Goal: Information Seeking & Learning: Compare options

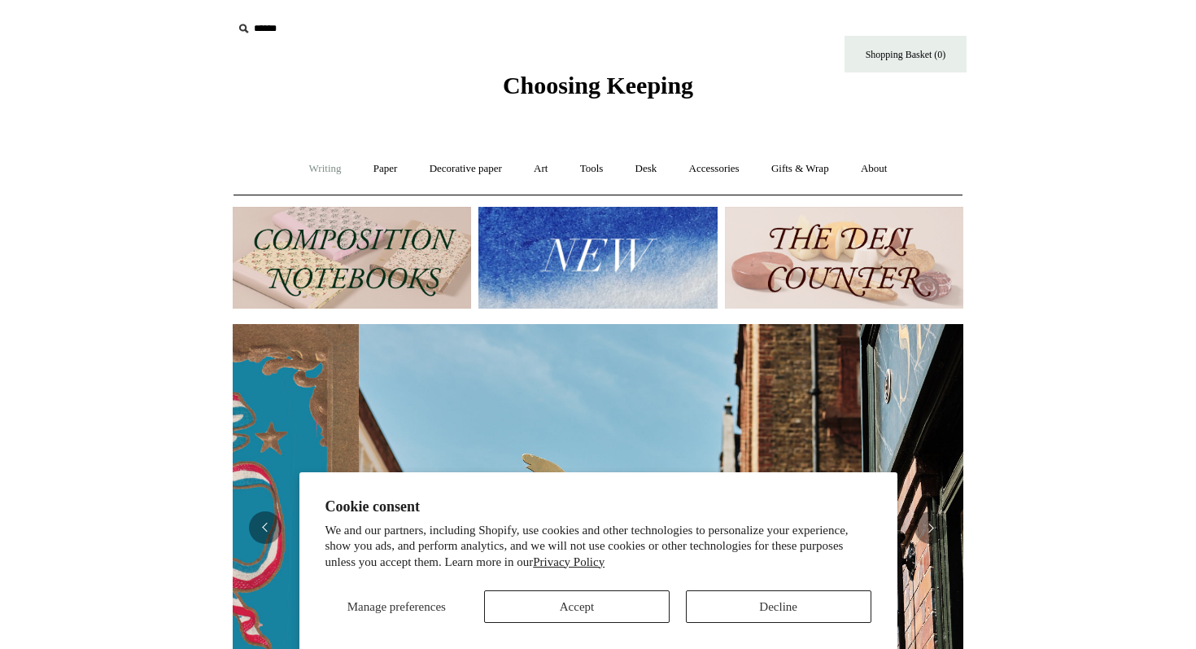
click at [326, 174] on link "Writing +" at bounding box center [326, 168] width 62 height 43
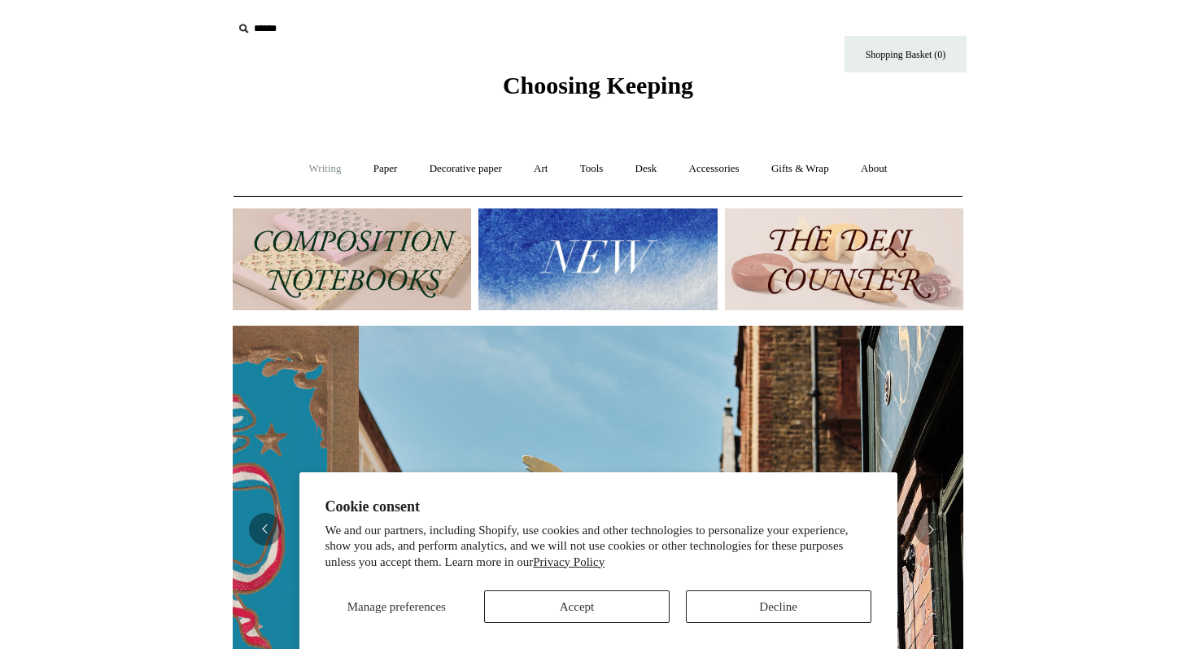
scroll to position [0, 731]
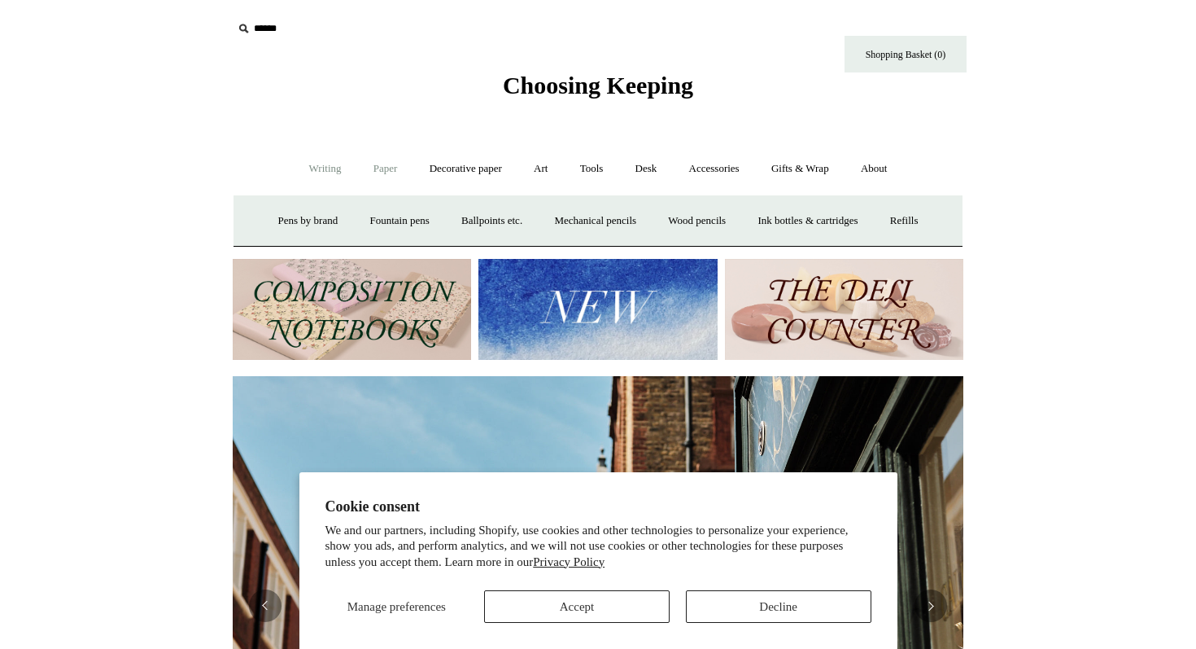
click at [378, 167] on link "Paper +" at bounding box center [386, 168] width 54 height 43
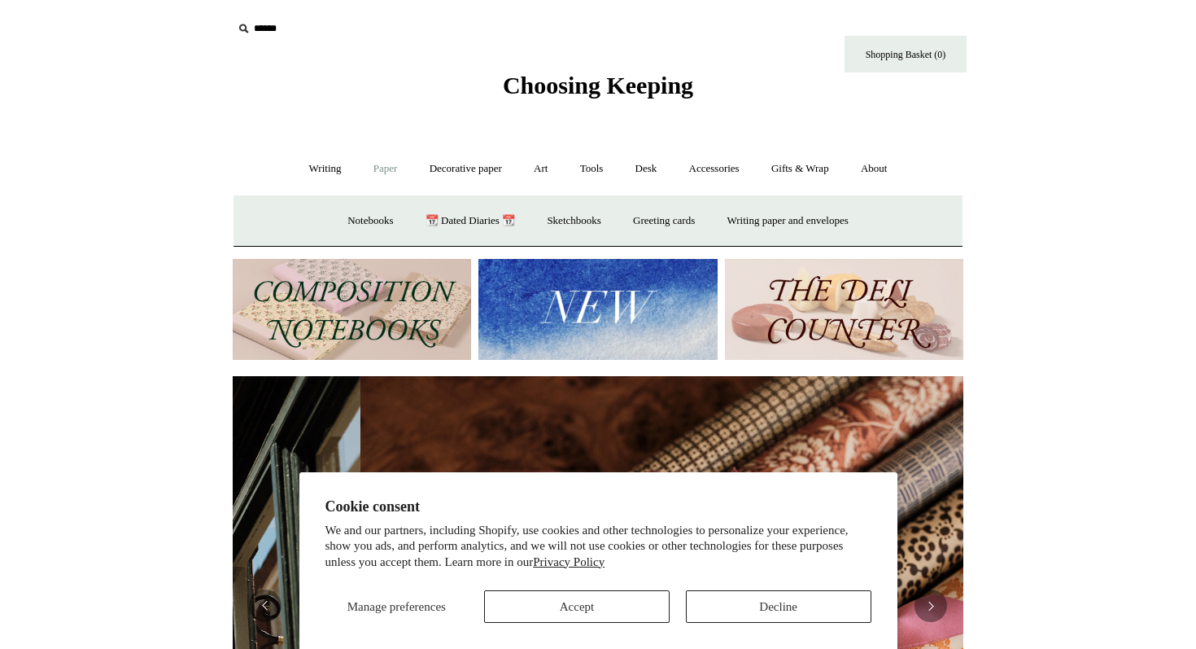
scroll to position [0, 1461]
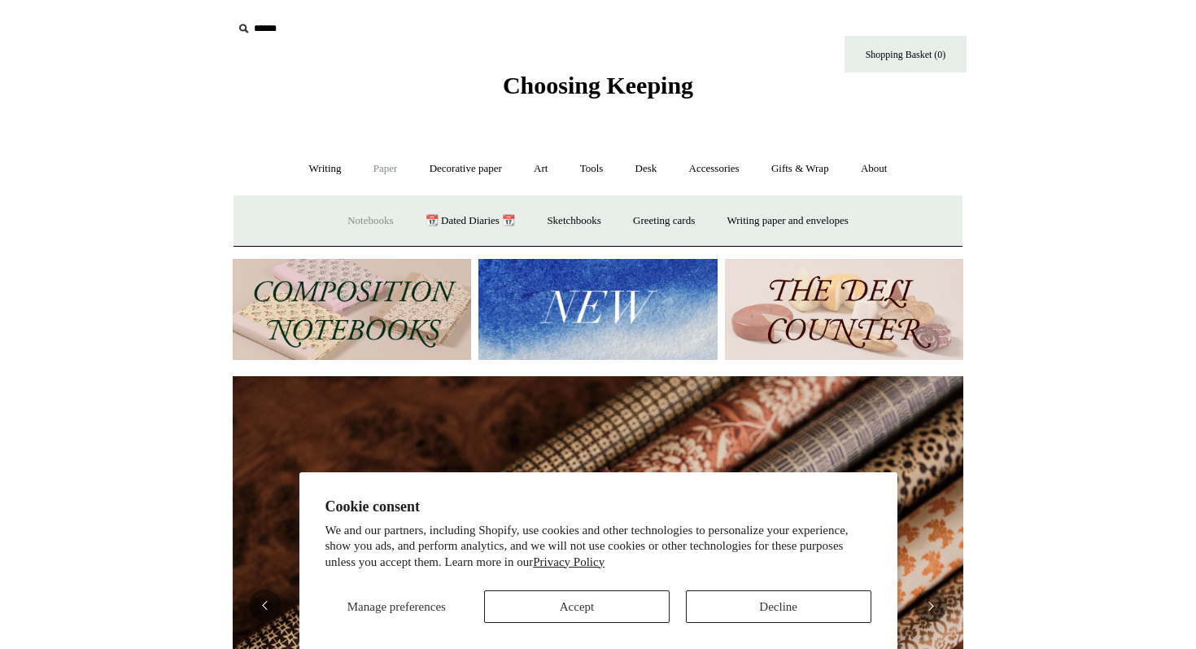
click at [361, 216] on link "Notebooks +" at bounding box center [370, 220] width 75 height 43
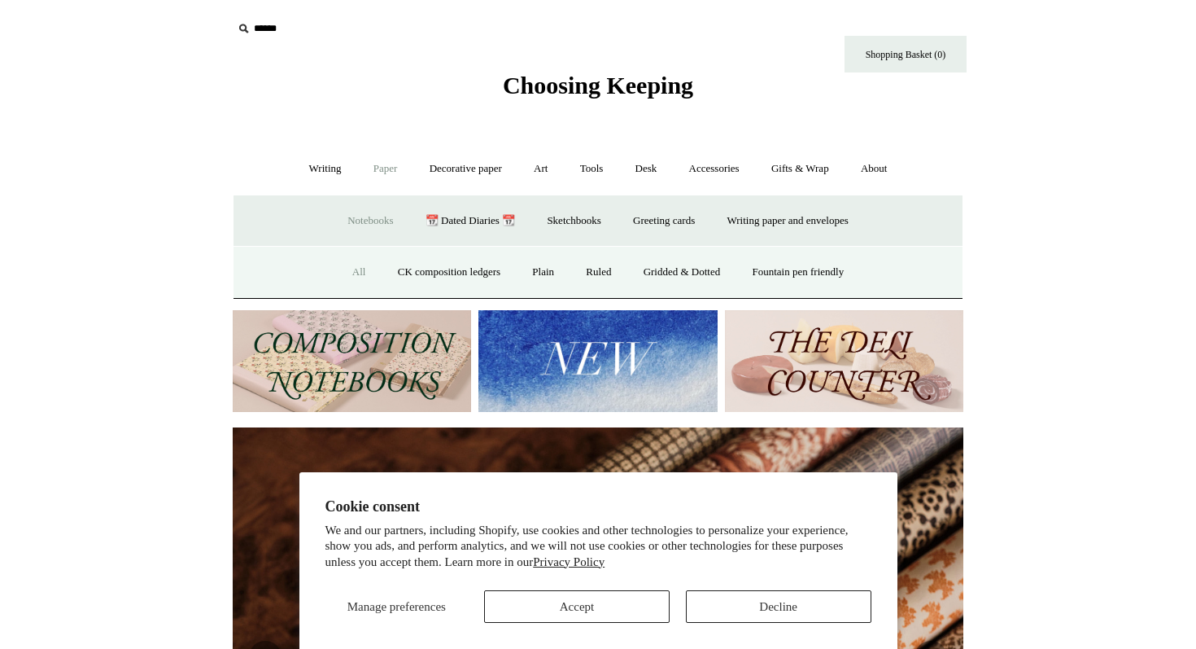
click at [345, 273] on link "All" at bounding box center [359, 272] width 43 height 43
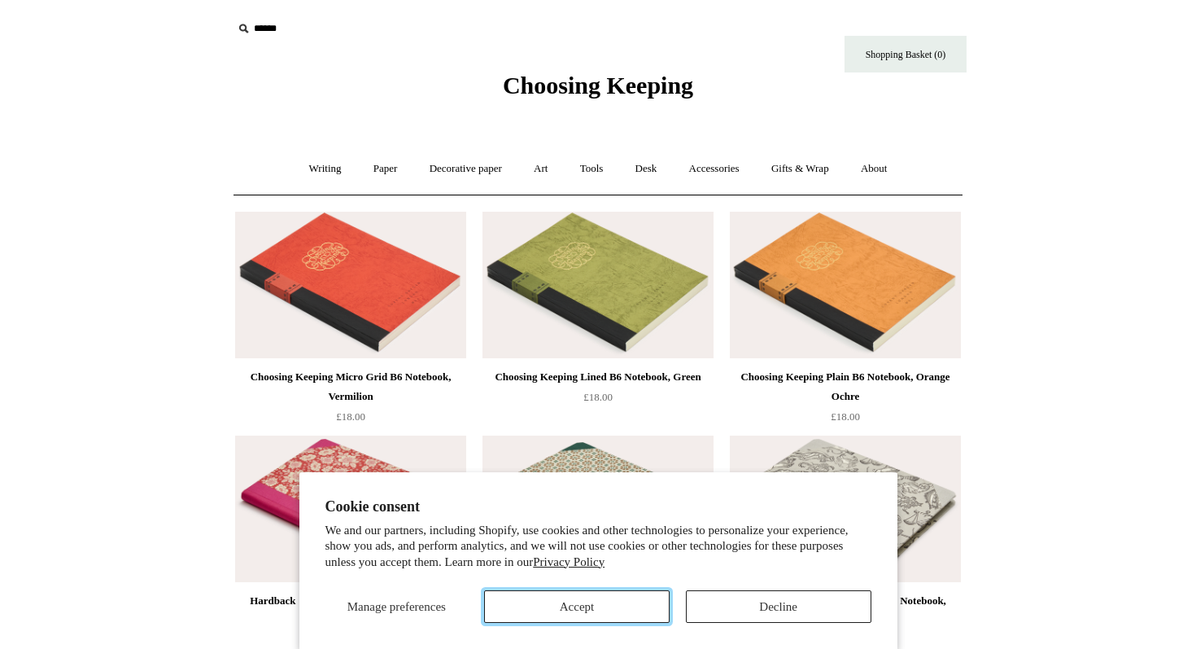
click at [618, 607] on button "Accept" at bounding box center [577, 606] width 186 height 33
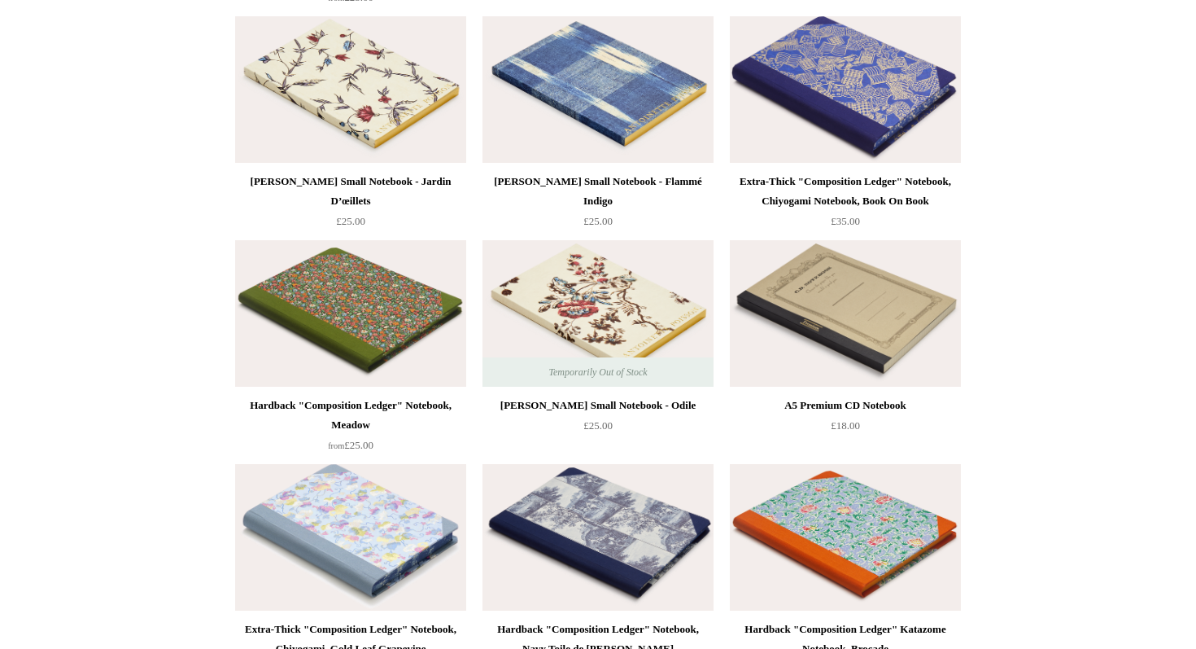
scroll to position [6907, 0]
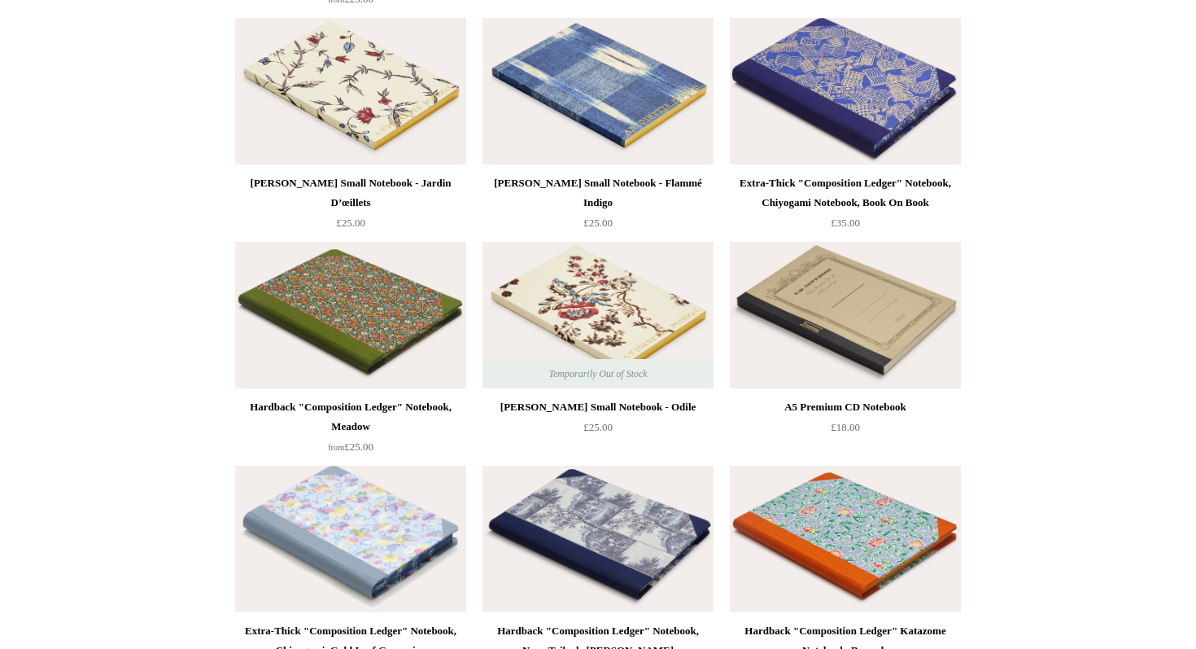
click at [834, 124] on img at bounding box center [845, 91] width 231 height 146
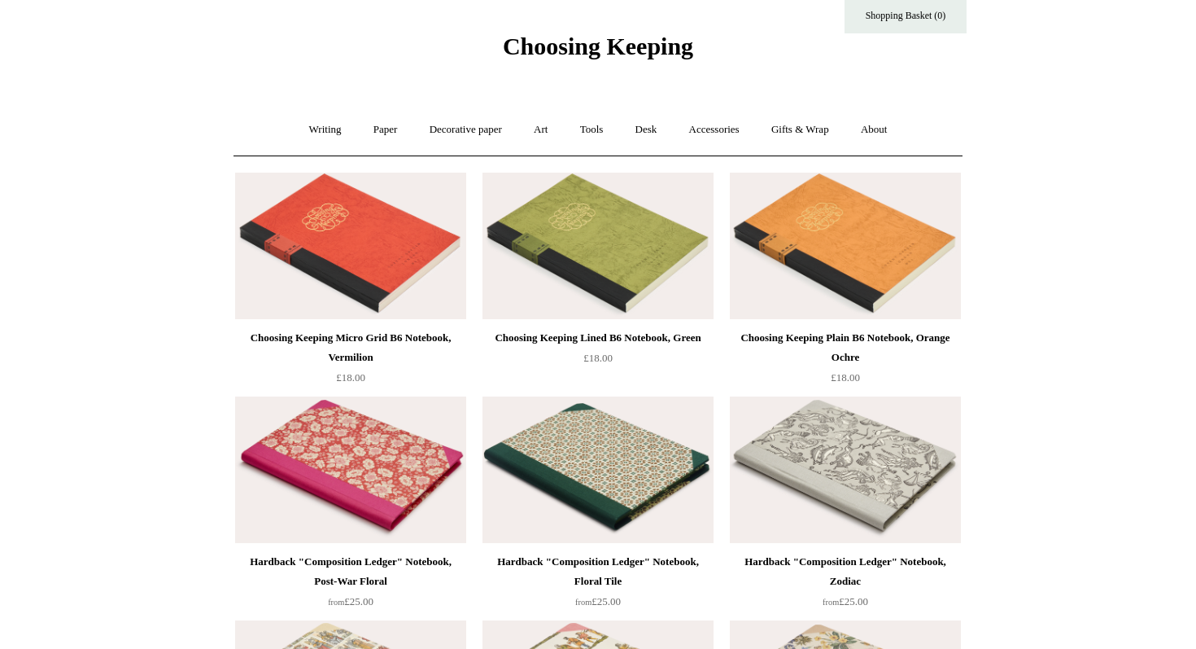
scroll to position [0, 0]
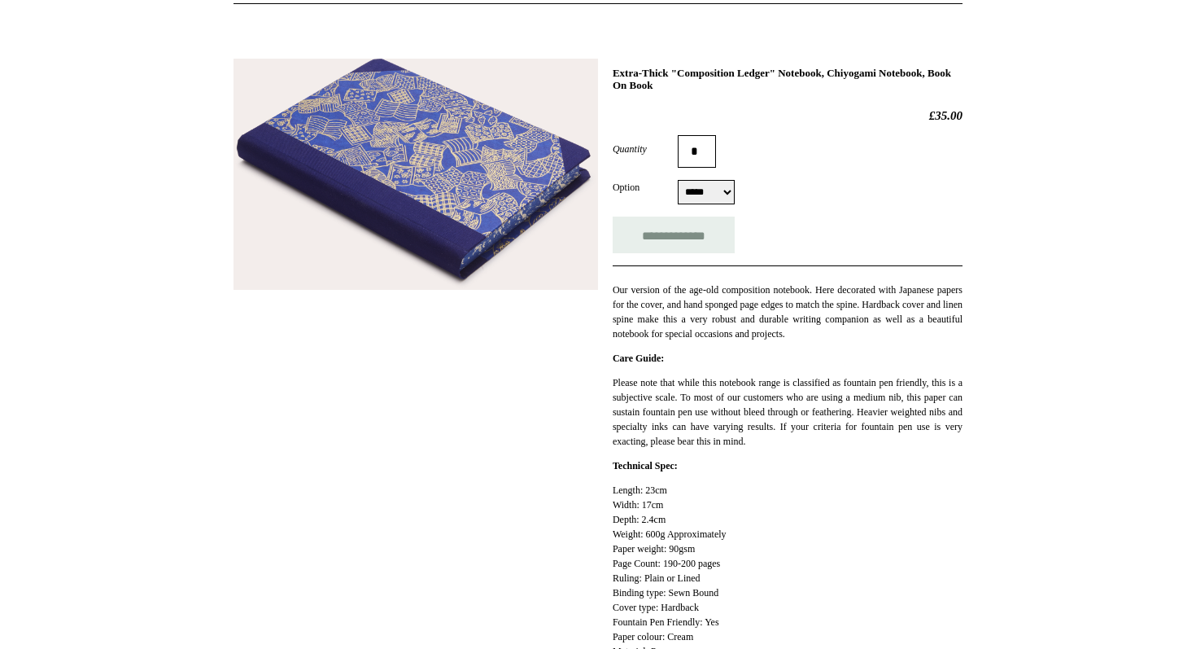
scroll to position [190, 0]
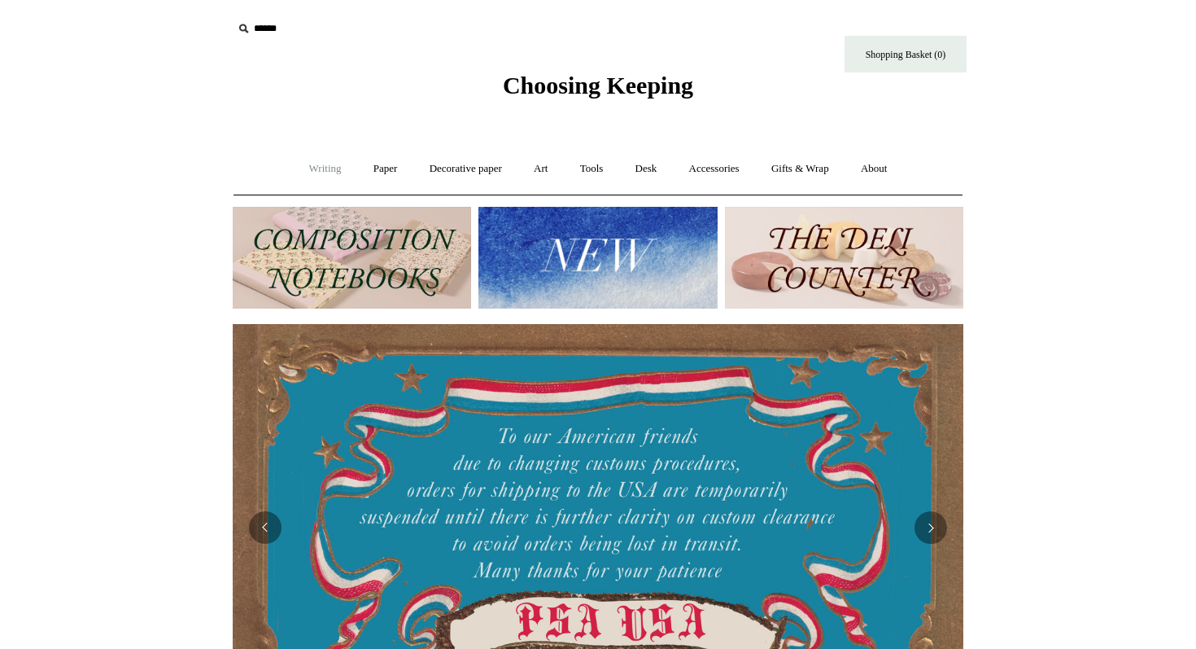
click at [320, 170] on link "Writing +" at bounding box center [326, 168] width 62 height 43
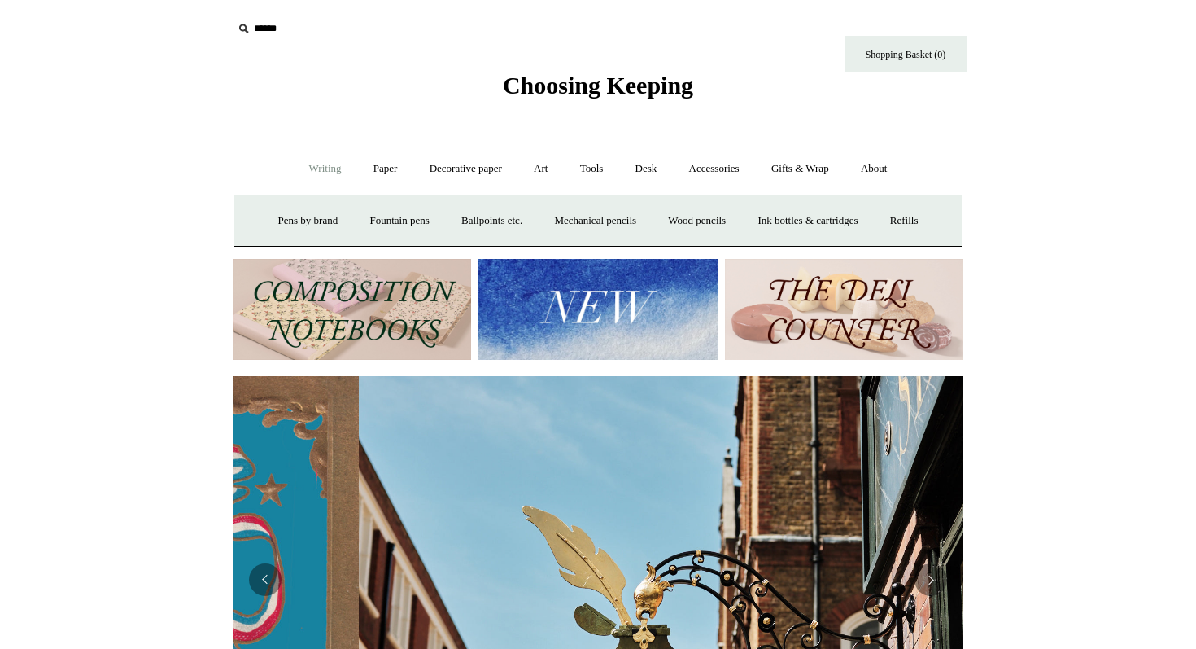
scroll to position [0, 731]
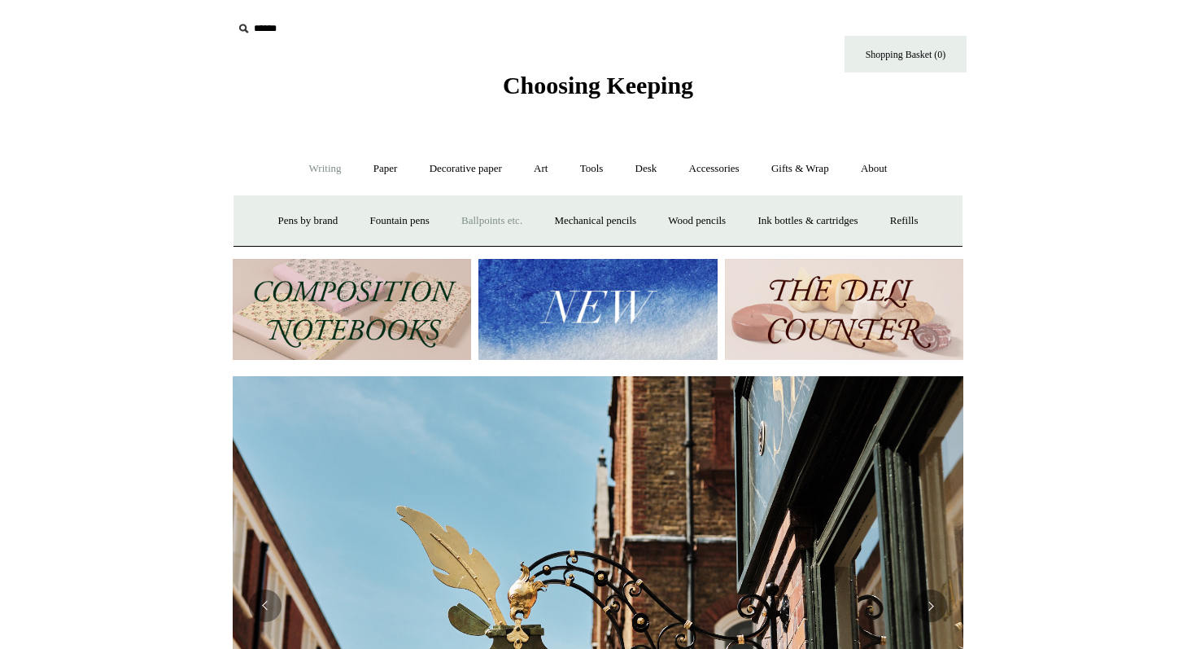
click at [487, 225] on link "Ballpoints etc. +" at bounding box center [492, 220] width 90 height 43
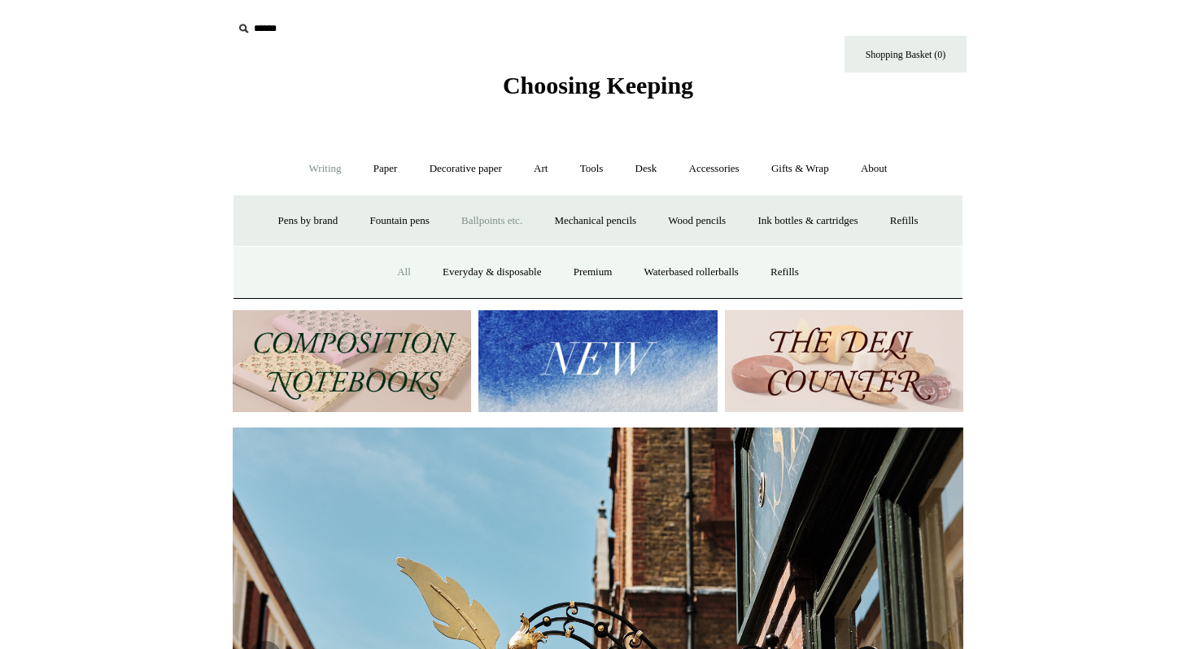
click at [402, 273] on link "All" at bounding box center [403, 272] width 43 height 43
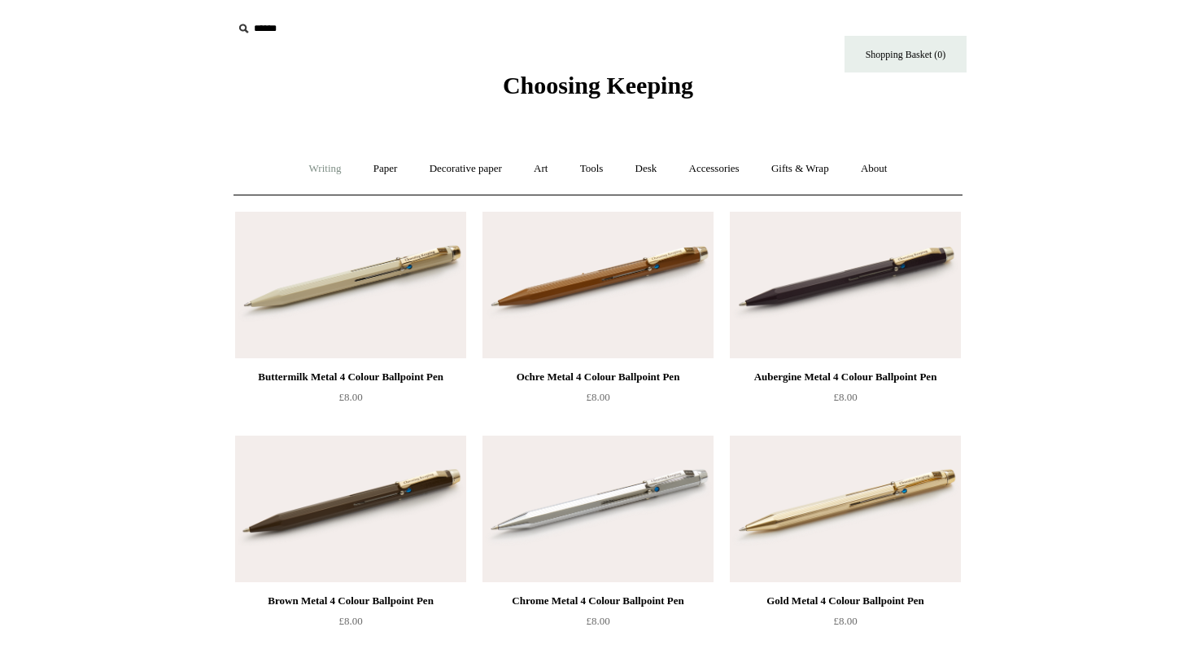
click at [306, 165] on link "Writing +" at bounding box center [326, 168] width 62 height 43
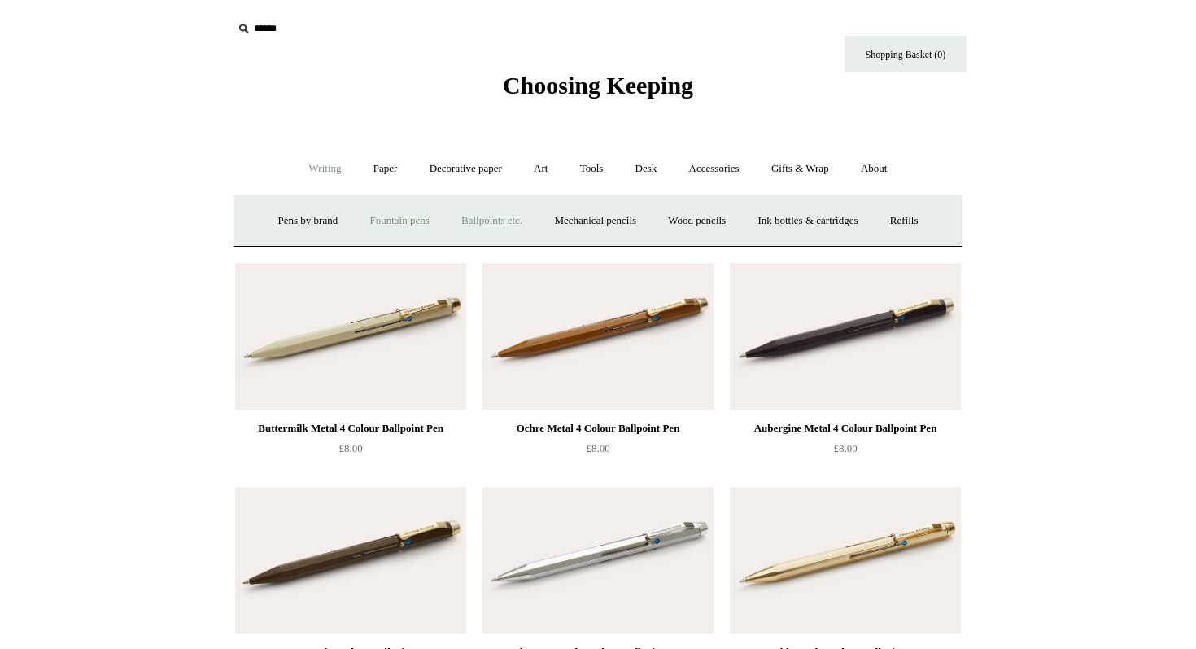
click at [387, 223] on link "Fountain pens +" at bounding box center [399, 220] width 89 height 43
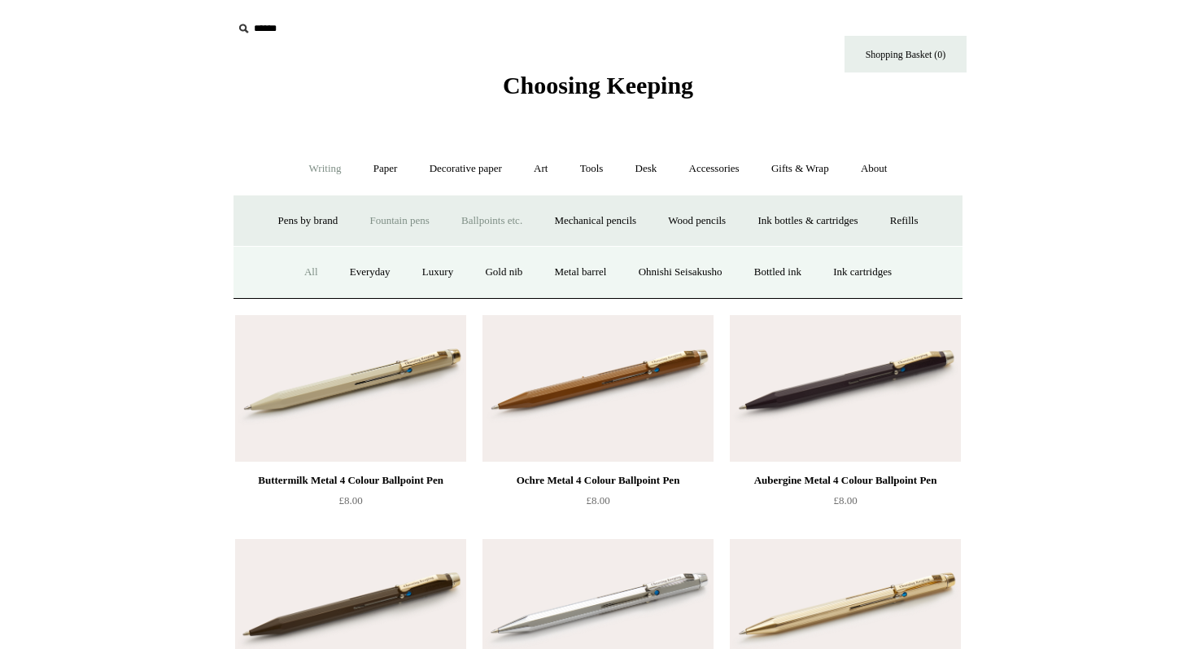
click at [299, 271] on link "All" at bounding box center [311, 272] width 43 height 43
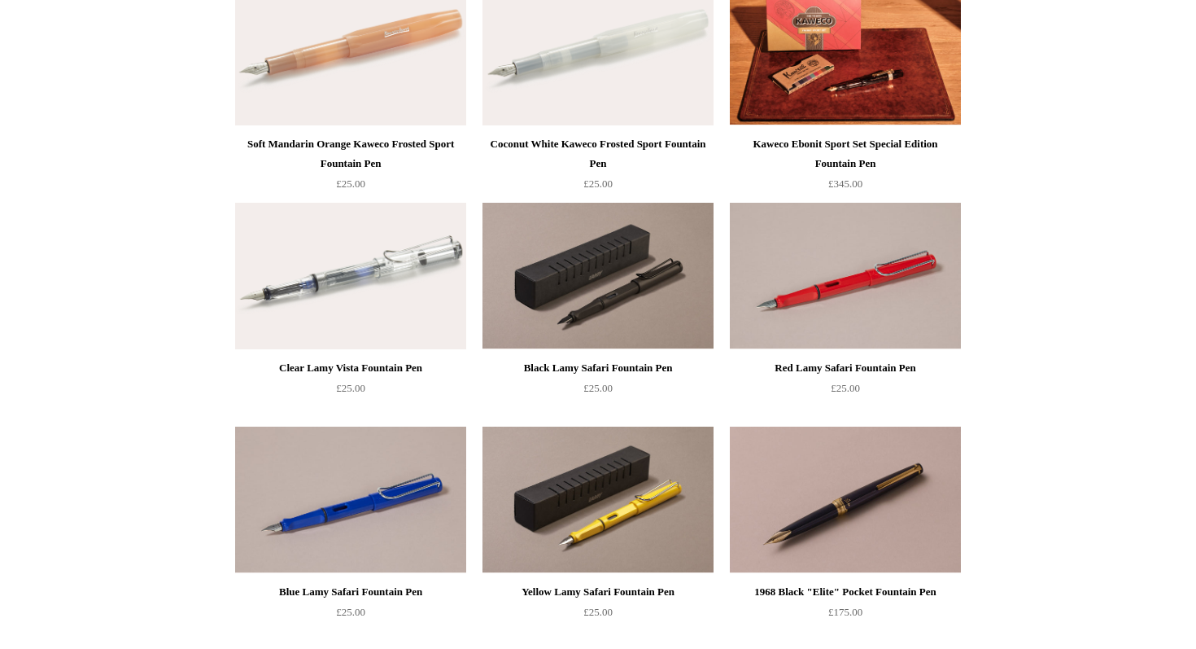
scroll to position [1352, 0]
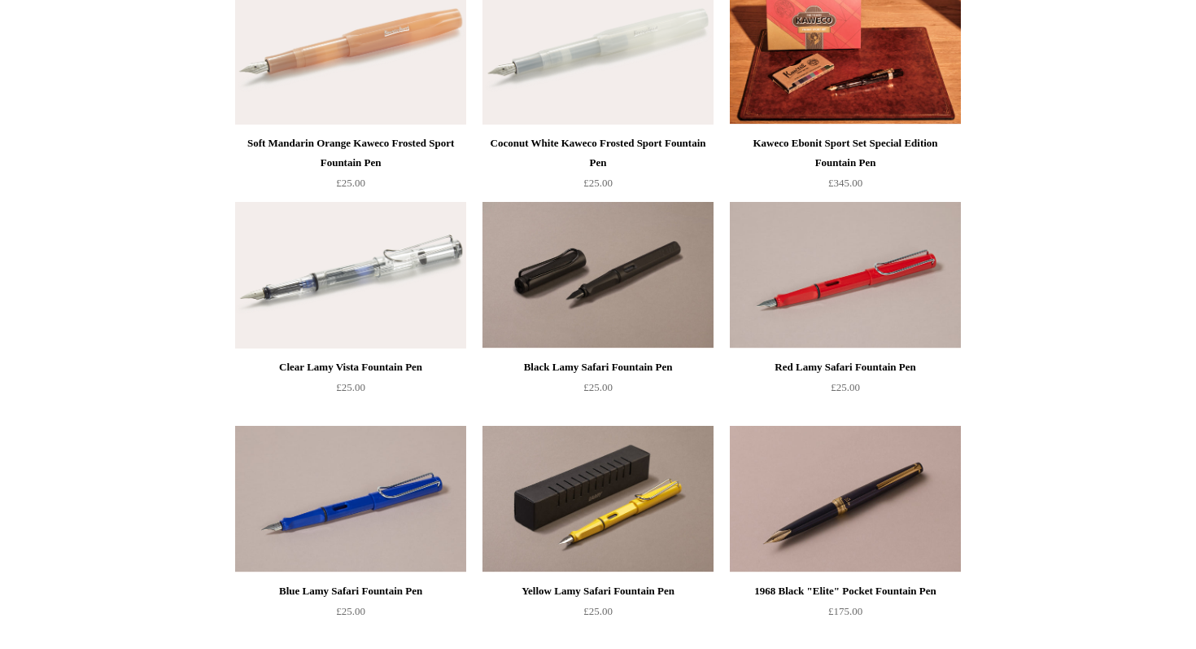
click at [610, 288] on img at bounding box center [598, 275] width 231 height 146
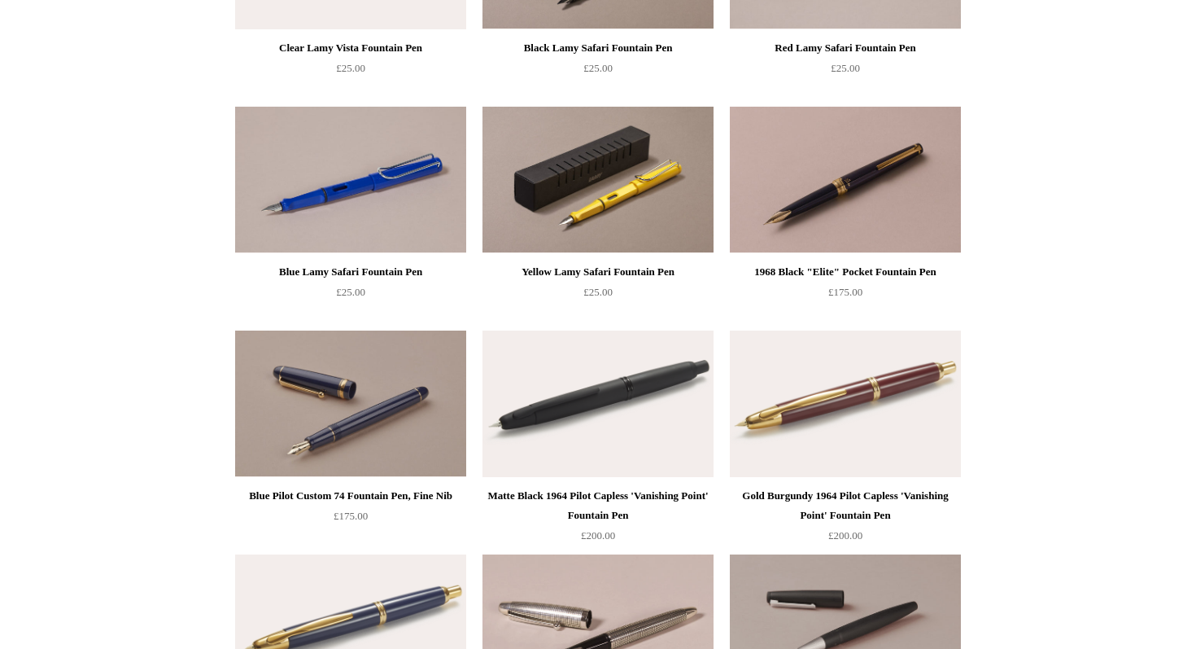
scroll to position [1665, 0]
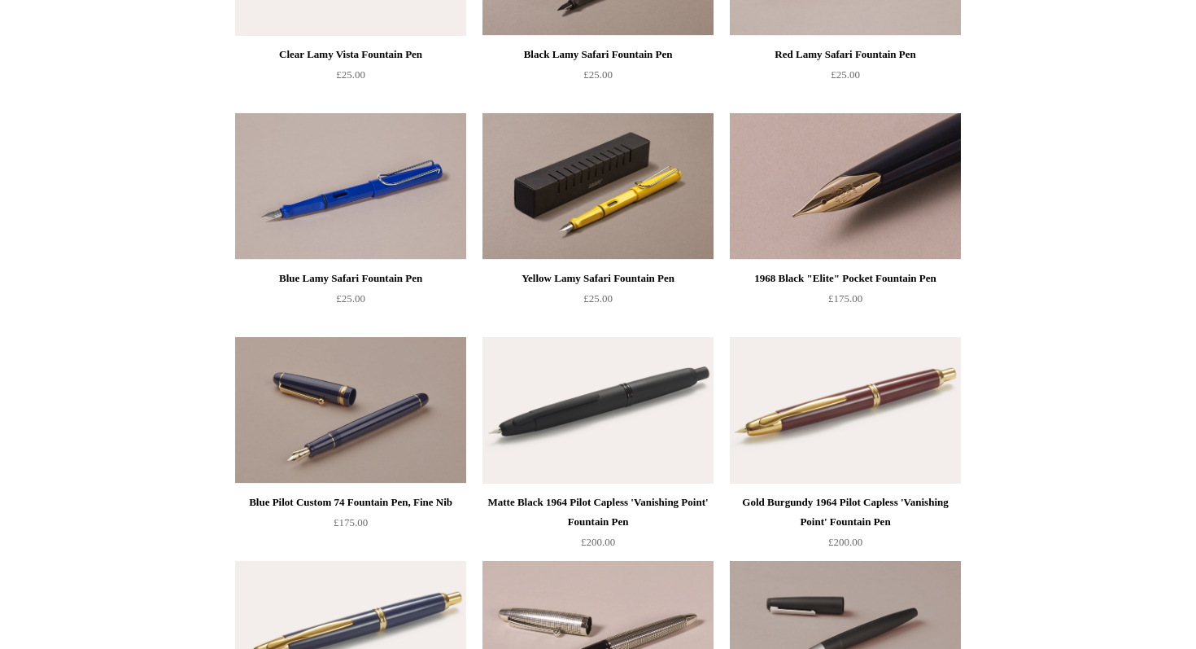
click at [815, 214] on img at bounding box center [845, 186] width 231 height 146
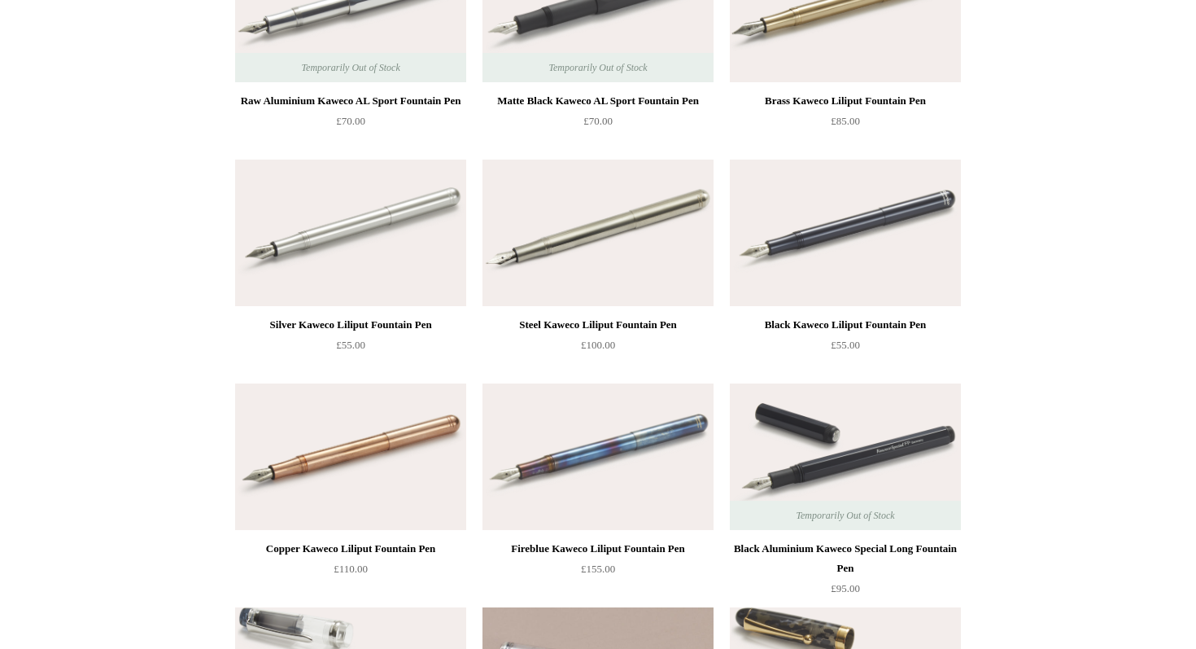
scroll to position [2740, 0]
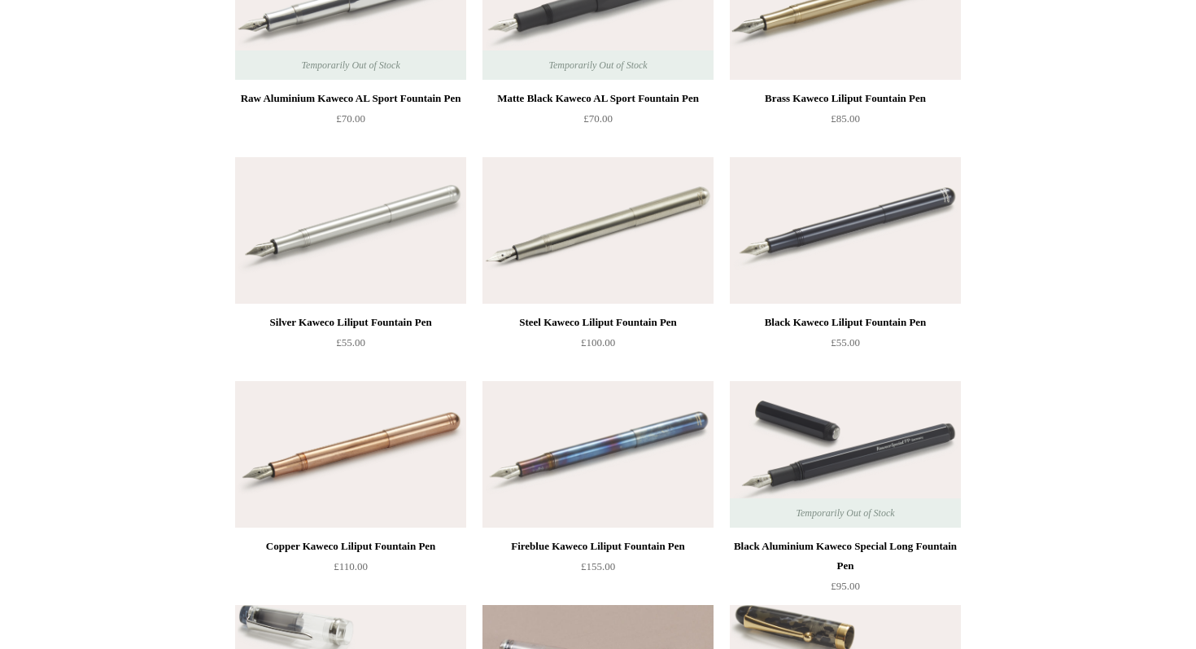
click at [845, 229] on img at bounding box center [845, 230] width 231 height 146
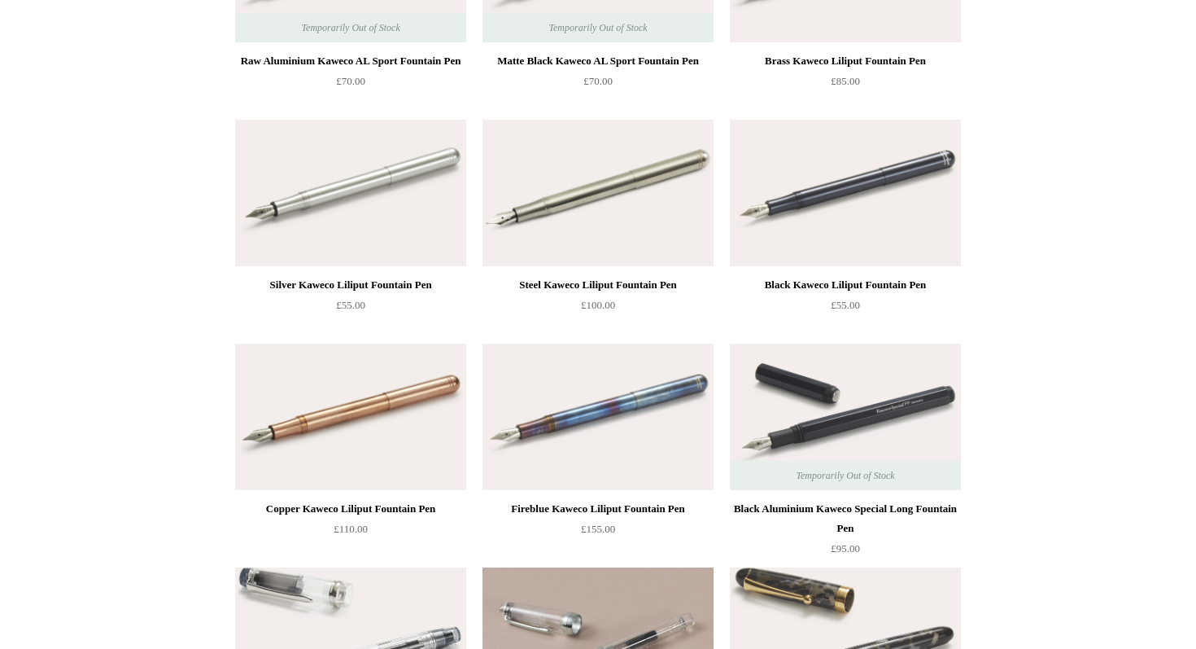
scroll to position [2784, 0]
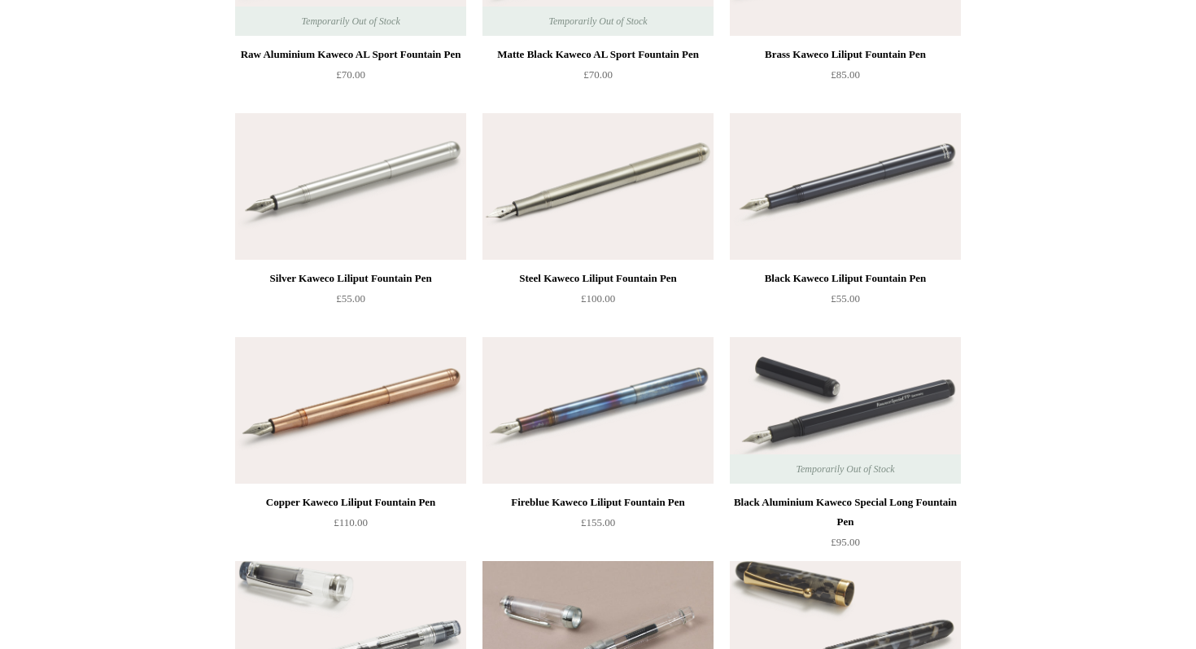
click at [585, 450] on img at bounding box center [598, 410] width 231 height 146
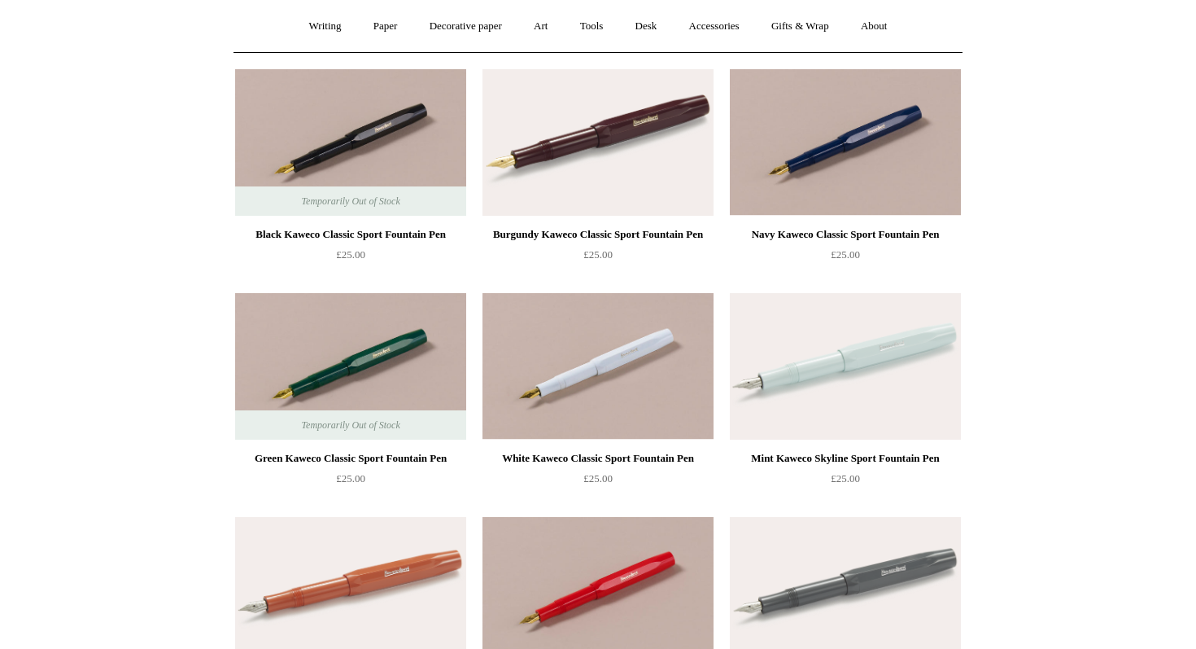
scroll to position [0, 0]
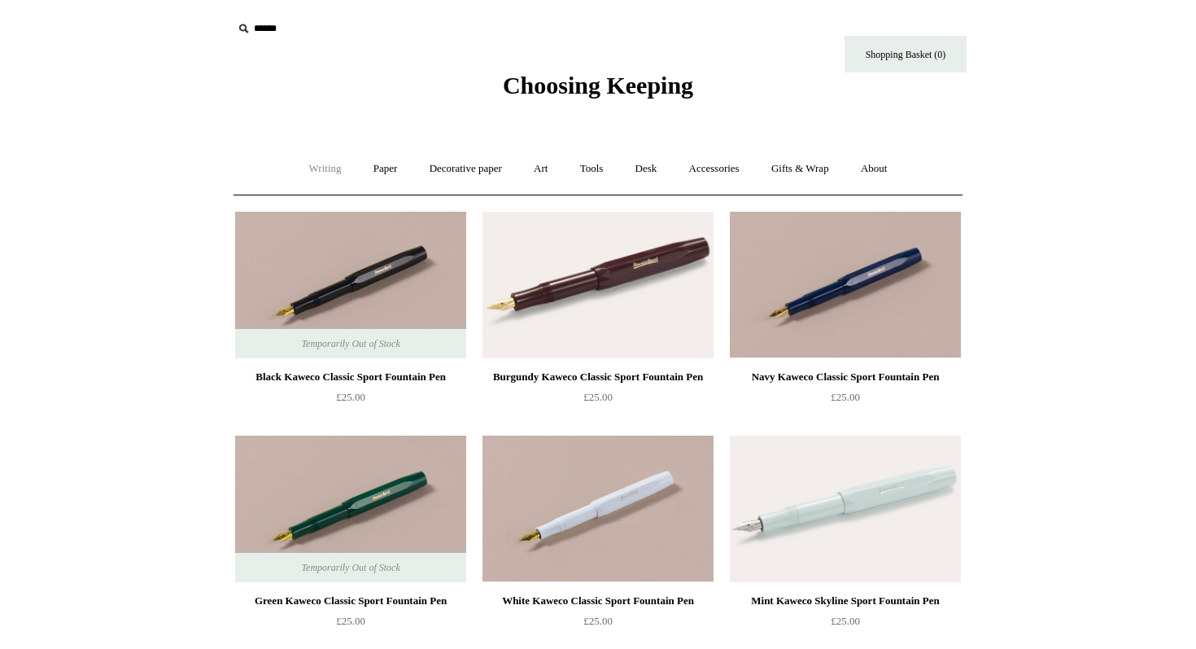
click at [338, 173] on link "Writing +" at bounding box center [326, 168] width 62 height 43
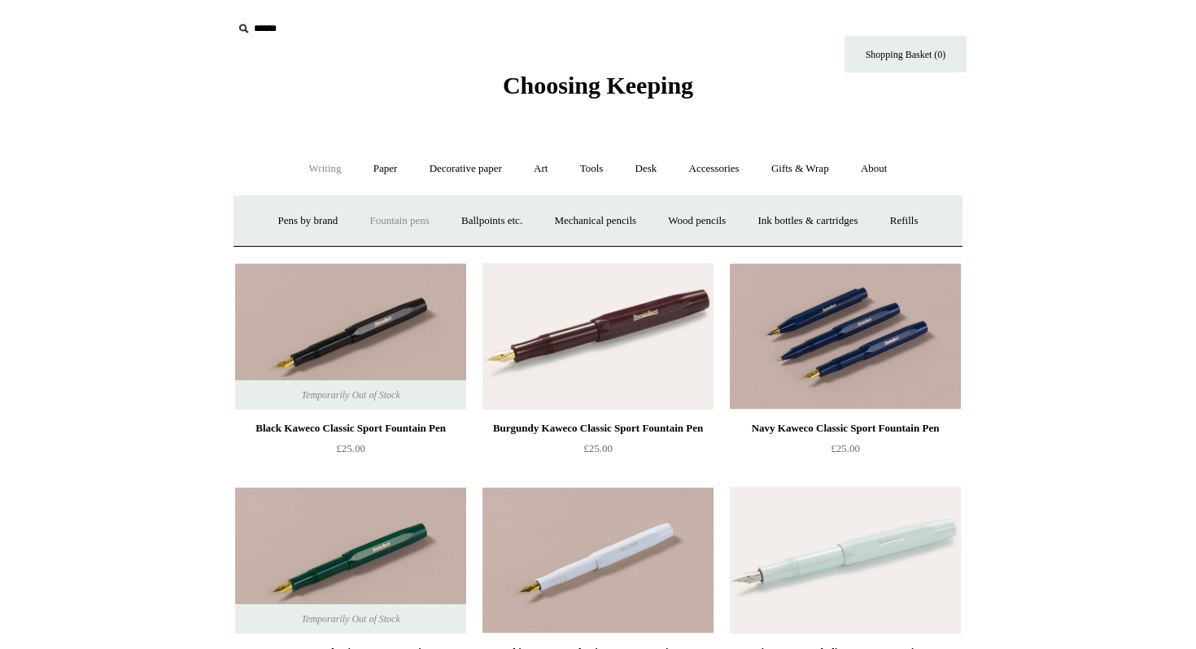
click at [826, 350] on img at bounding box center [845, 336] width 231 height 146
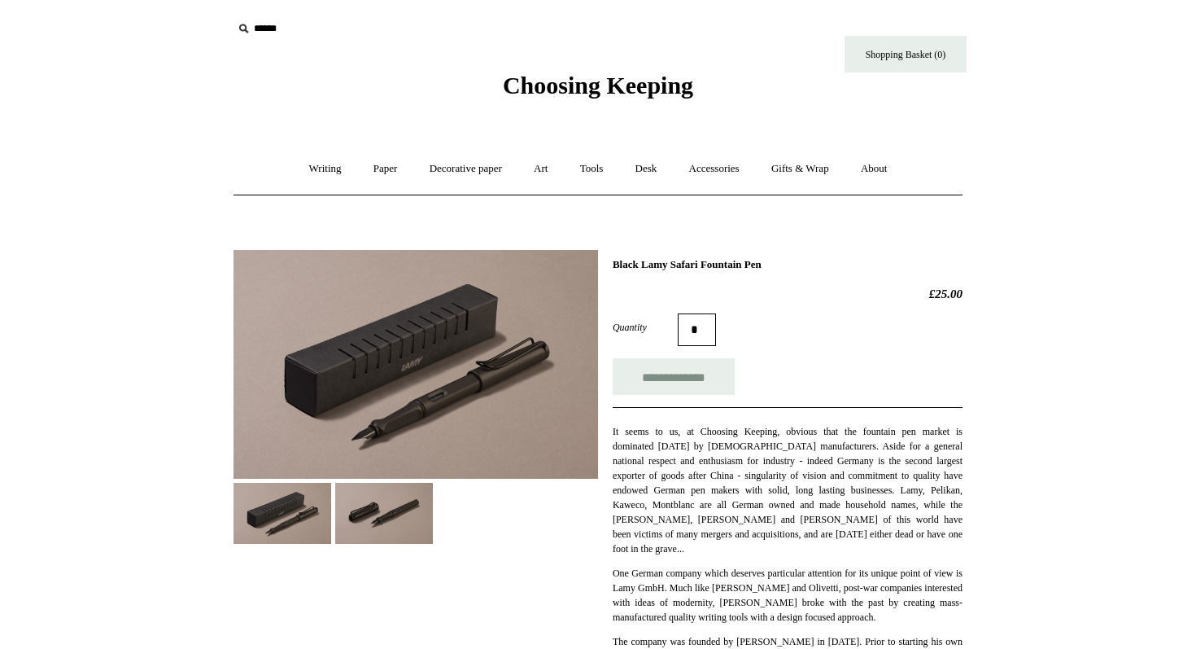
click at [351, 516] on img at bounding box center [384, 513] width 98 height 61
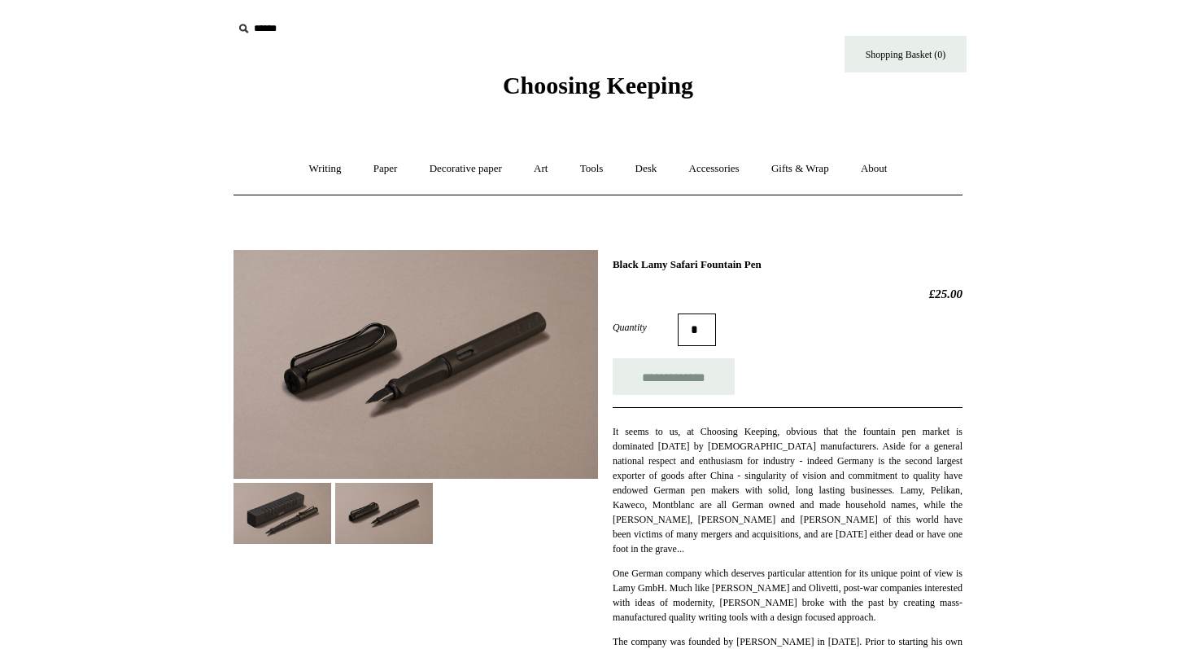
click at [301, 520] on img at bounding box center [283, 513] width 98 height 61
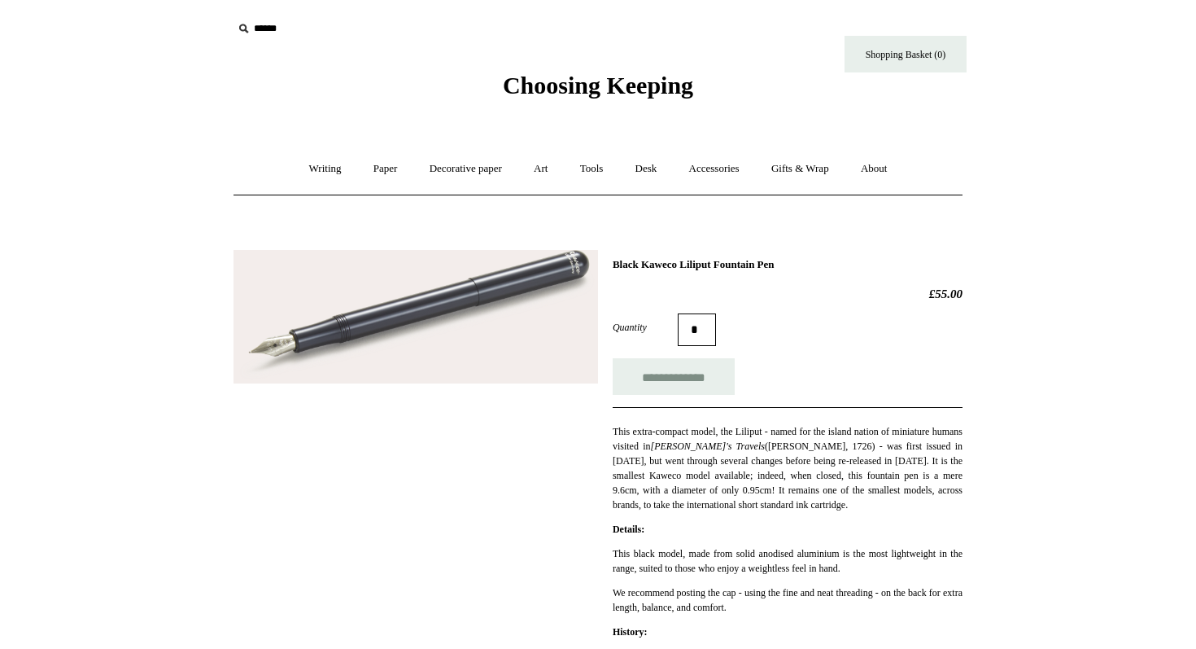
click at [469, 316] on img at bounding box center [416, 317] width 365 height 134
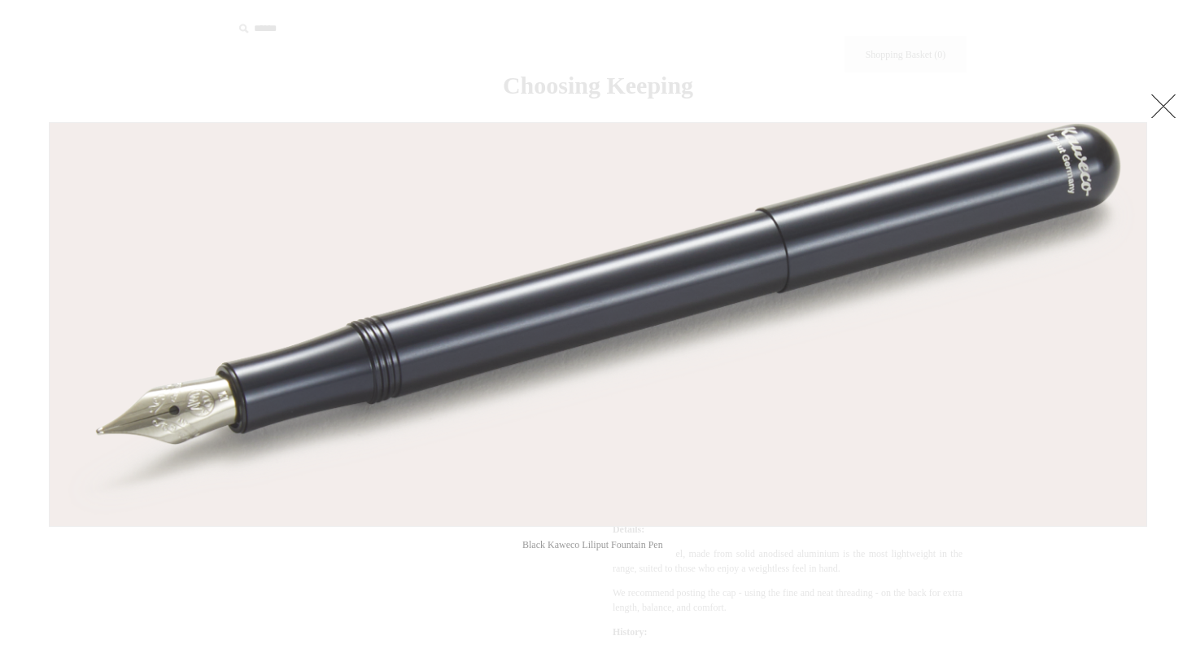
click at [1164, 105] on link at bounding box center [1163, 106] width 33 height 33
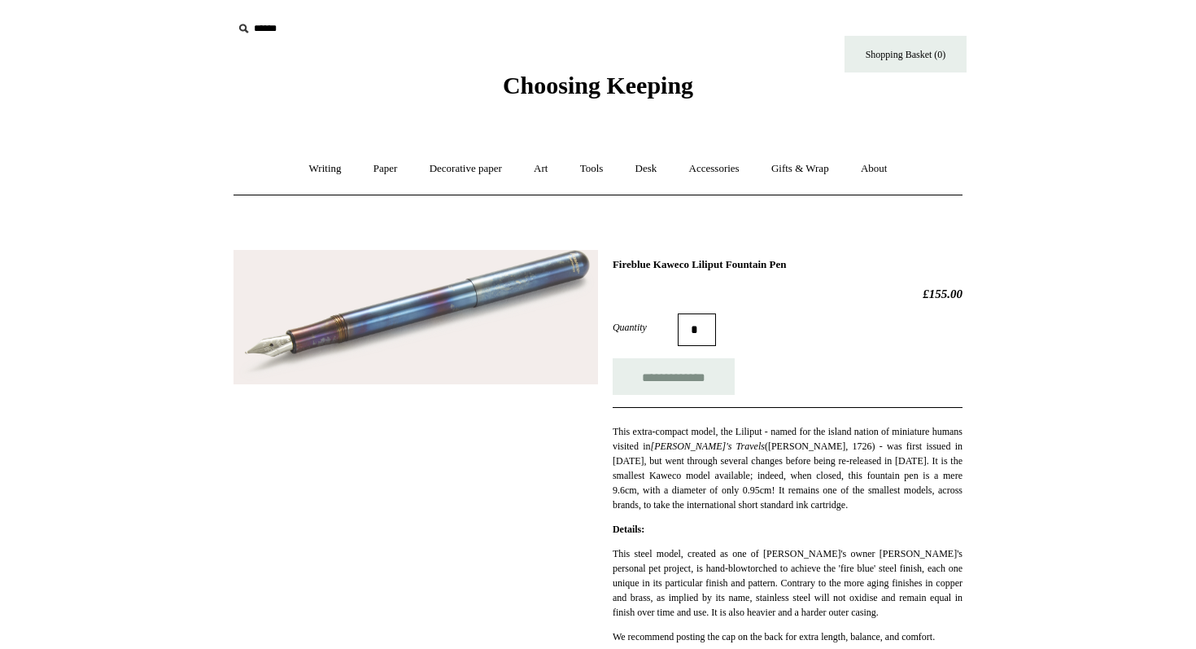
click at [535, 339] on img at bounding box center [416, 317] width 365 height 135
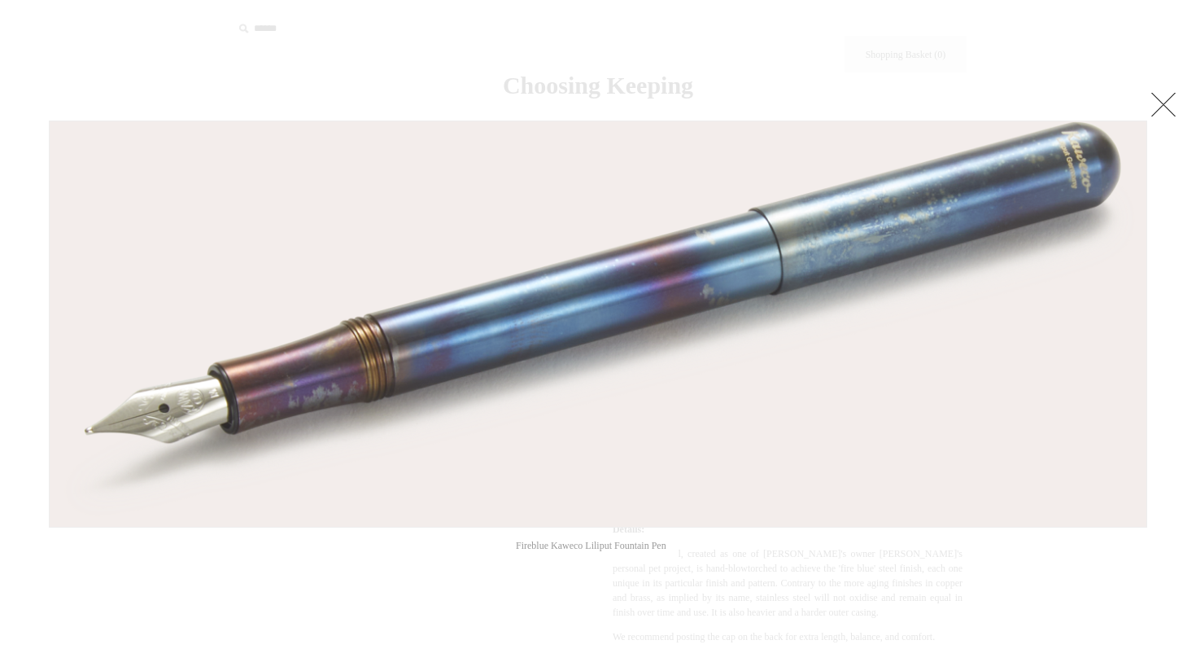
click at [1152, 109] on link at bounding box center [1163, 104] width 33 height 33
